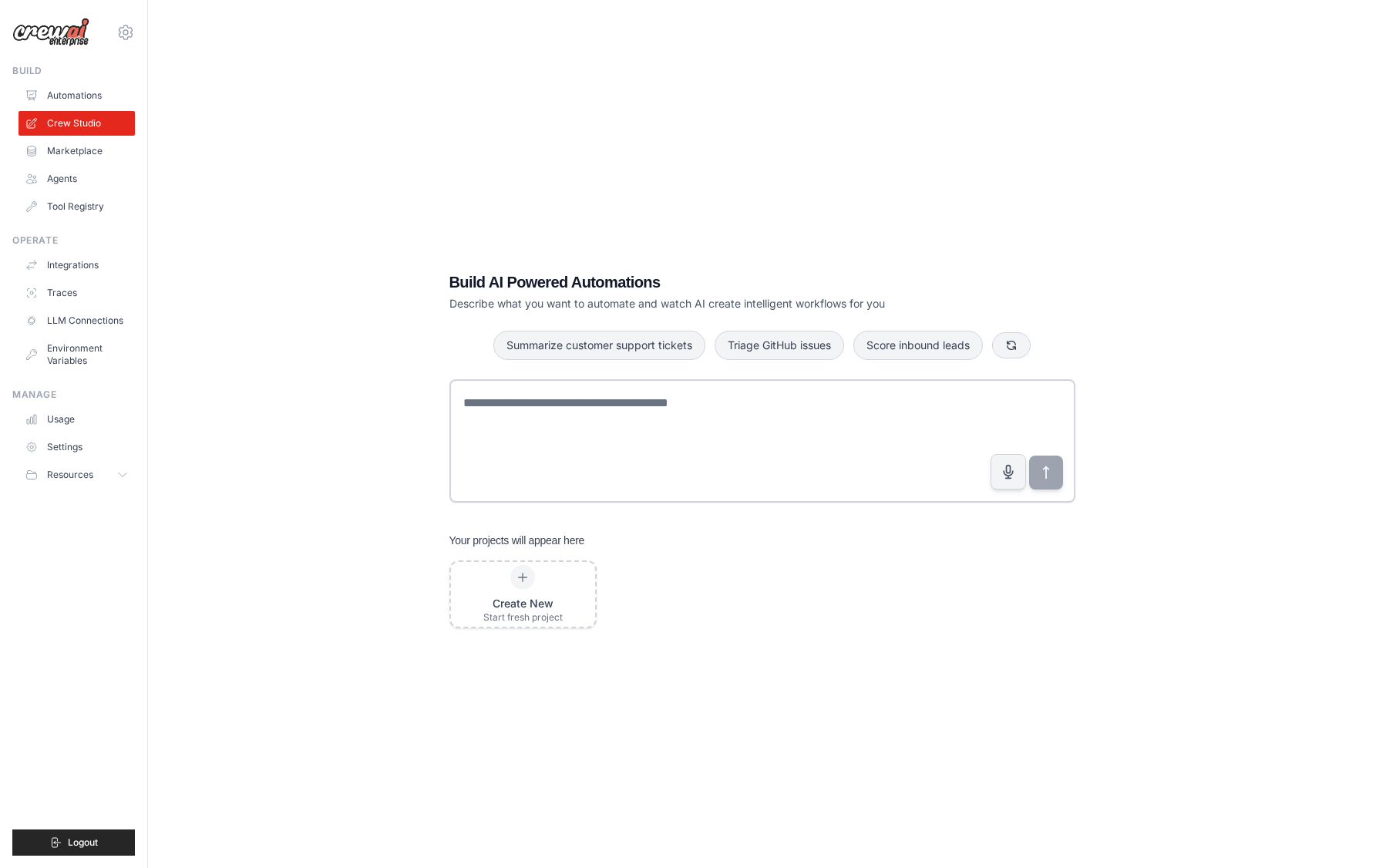
click at [64, 308] on ul "Integrations Traces LLM Connections Environment Variables" at bounding box center [76, 313] width 116 height 120
click at [66, 302] on link "Traces" at bounding box center [77, 293] width 116 height 25
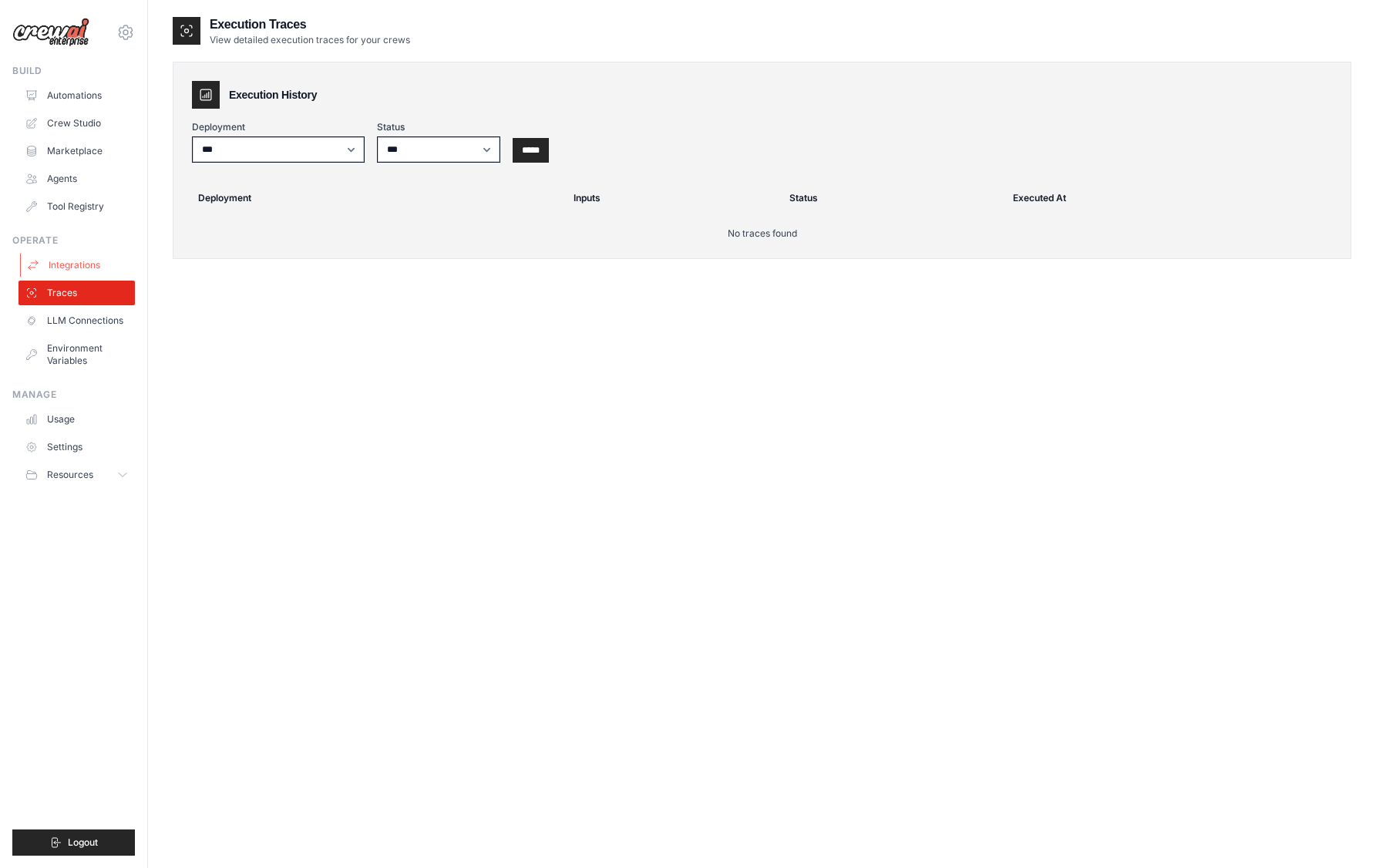
click at [84, 260] on link "Integrations" at bounding box center [77, 265] width 116 height 25
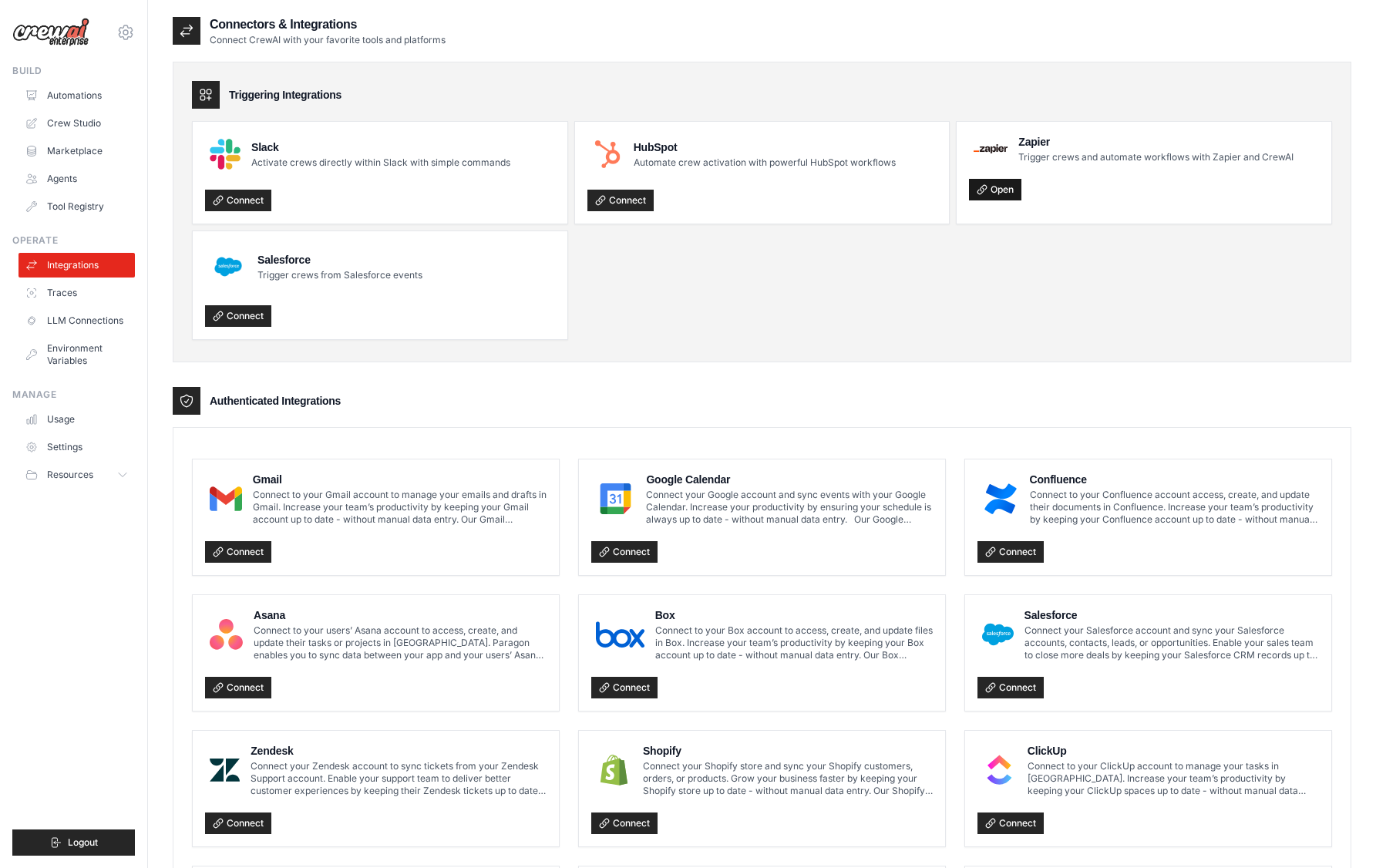
click at [1018, 182] on link "Open" at bounding box center [995, 189] width 52 height 21
